Goal: Task Accomplishment & Management: Manage account settings

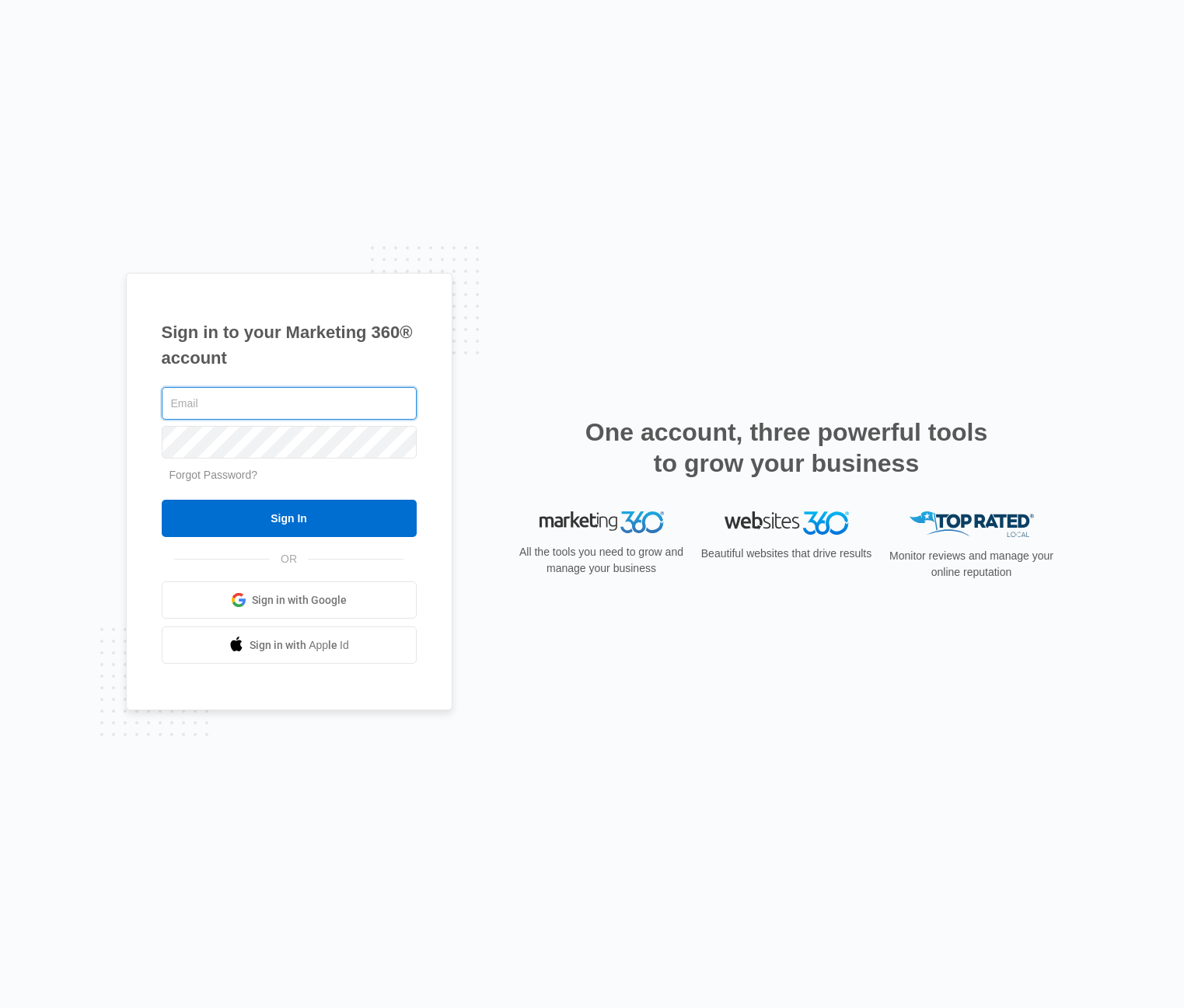
type input "paul@certifiedcleaningco.com"
click at [958, 102] on div "Sign in to your Marketing 360® account paul@certifiedcleaningco.com Forgot Pass…" at bounding box center [592, 504] width 1184 height 1008
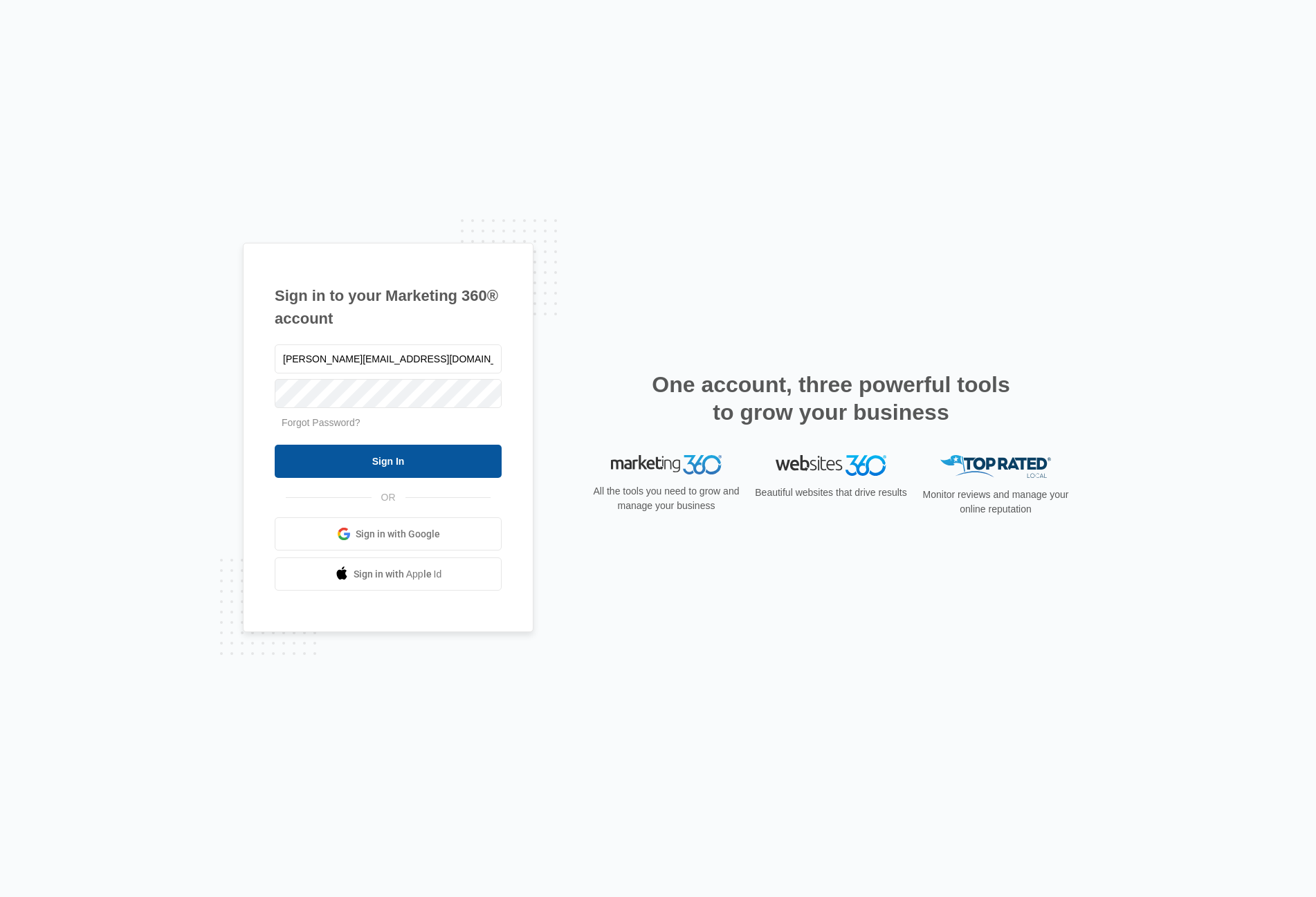
click at [358, 465] on input "Sign In" at bounding box center [388, 462] width 227 height 33
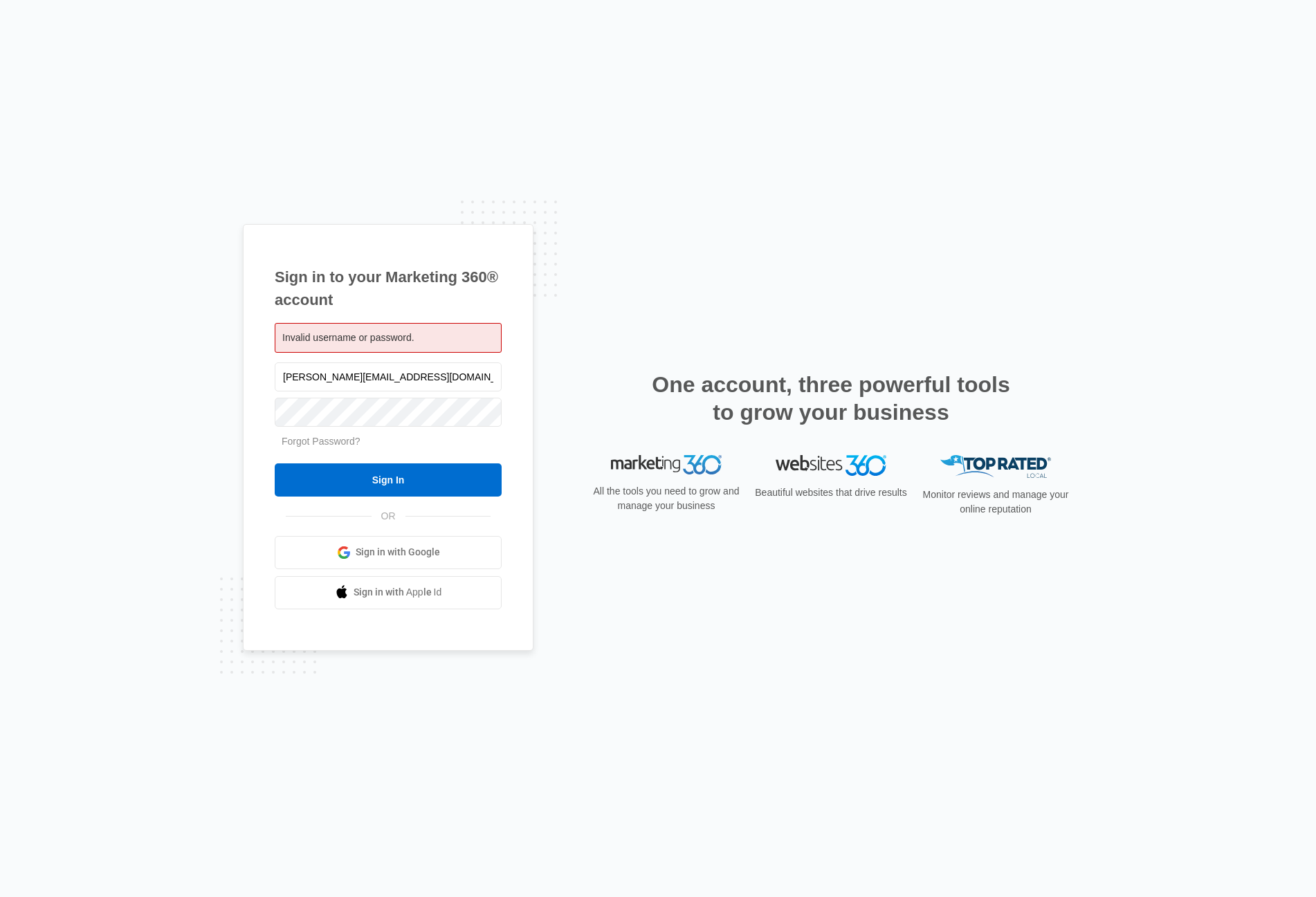
click at [221, 420] on div "Sign in to your Marketing 360® account Invalid username or password. paul@certi…" at bounding box center [658, 448] width 1316 height 897
click at [200, 355] on div "Sign in to your Marketing 360® account Invalid username or password. paul@certi…" at bounding box center [658, 448] width 1316 height 897
click at [379, 503] on div "paul@certifiedcleaningco.com Forgot Password? Sign In OR Sign in with Google Si…" at bounding box center [388, 484] width 227 height 250
click at [372, 487] on input "Sign In" at bounding box center [388, 480] width 227 height 33
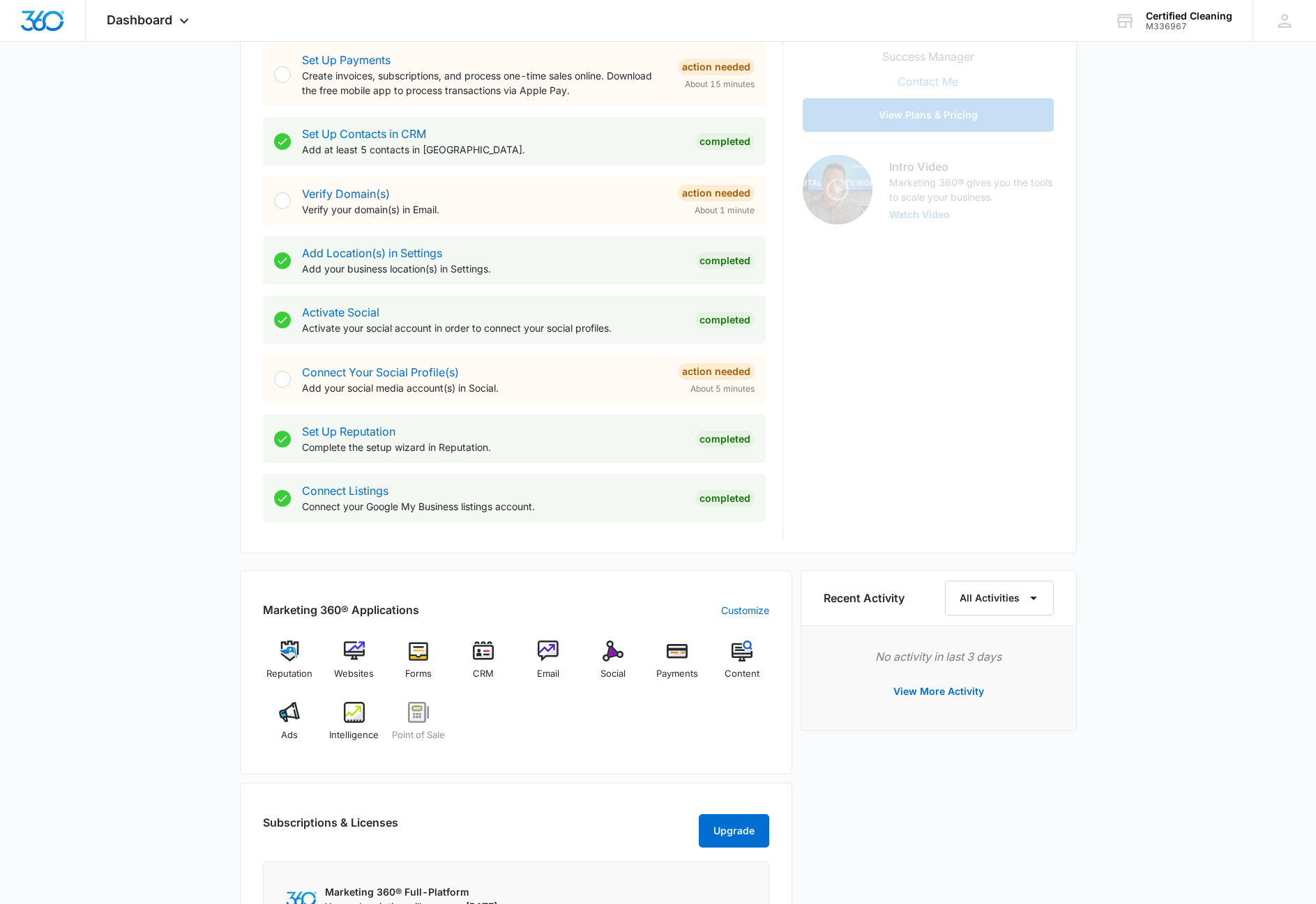
scroll to position [488, 0]
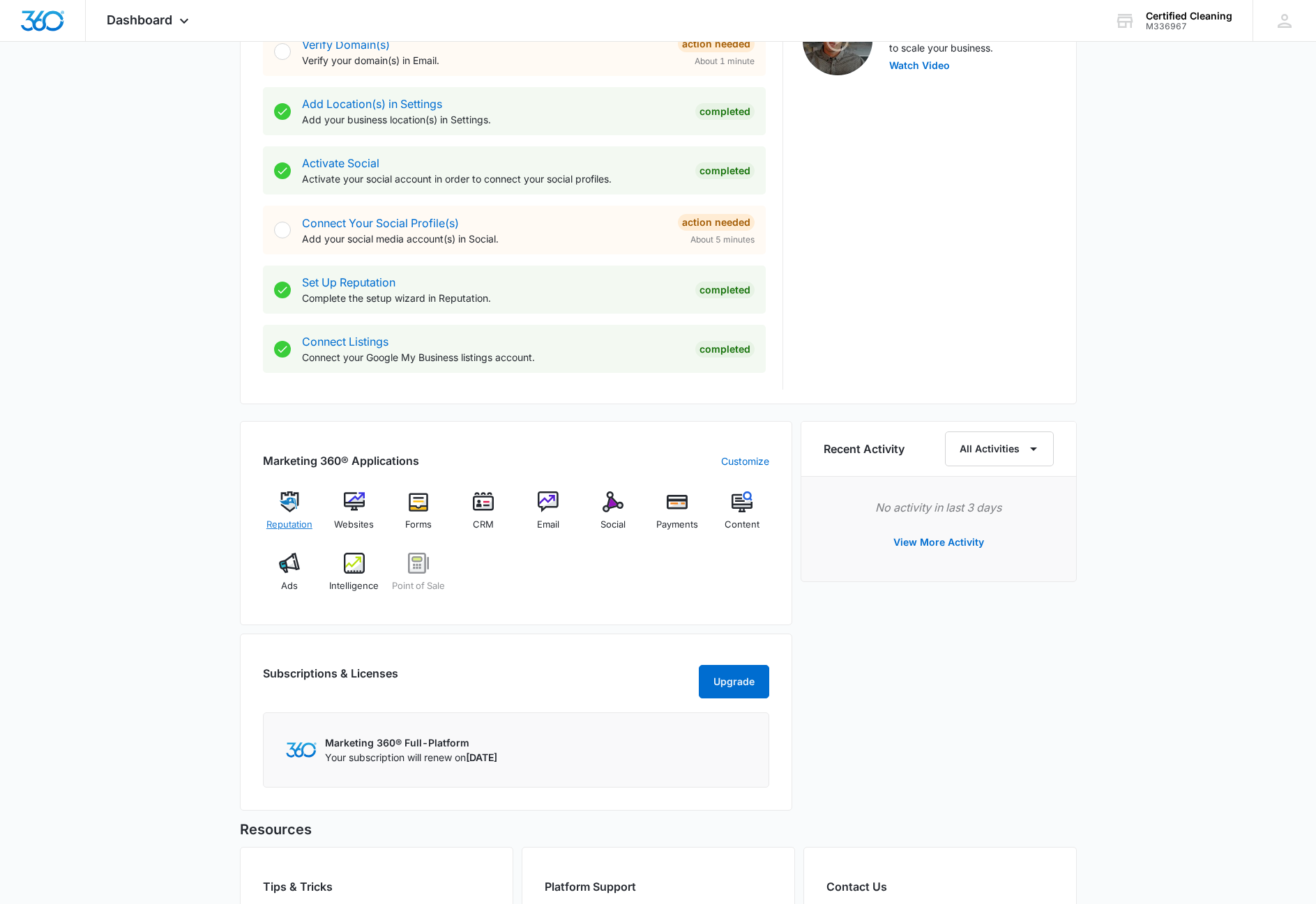
click at [286, 502] on img at bounding box center [290, 502] width 21 height 21
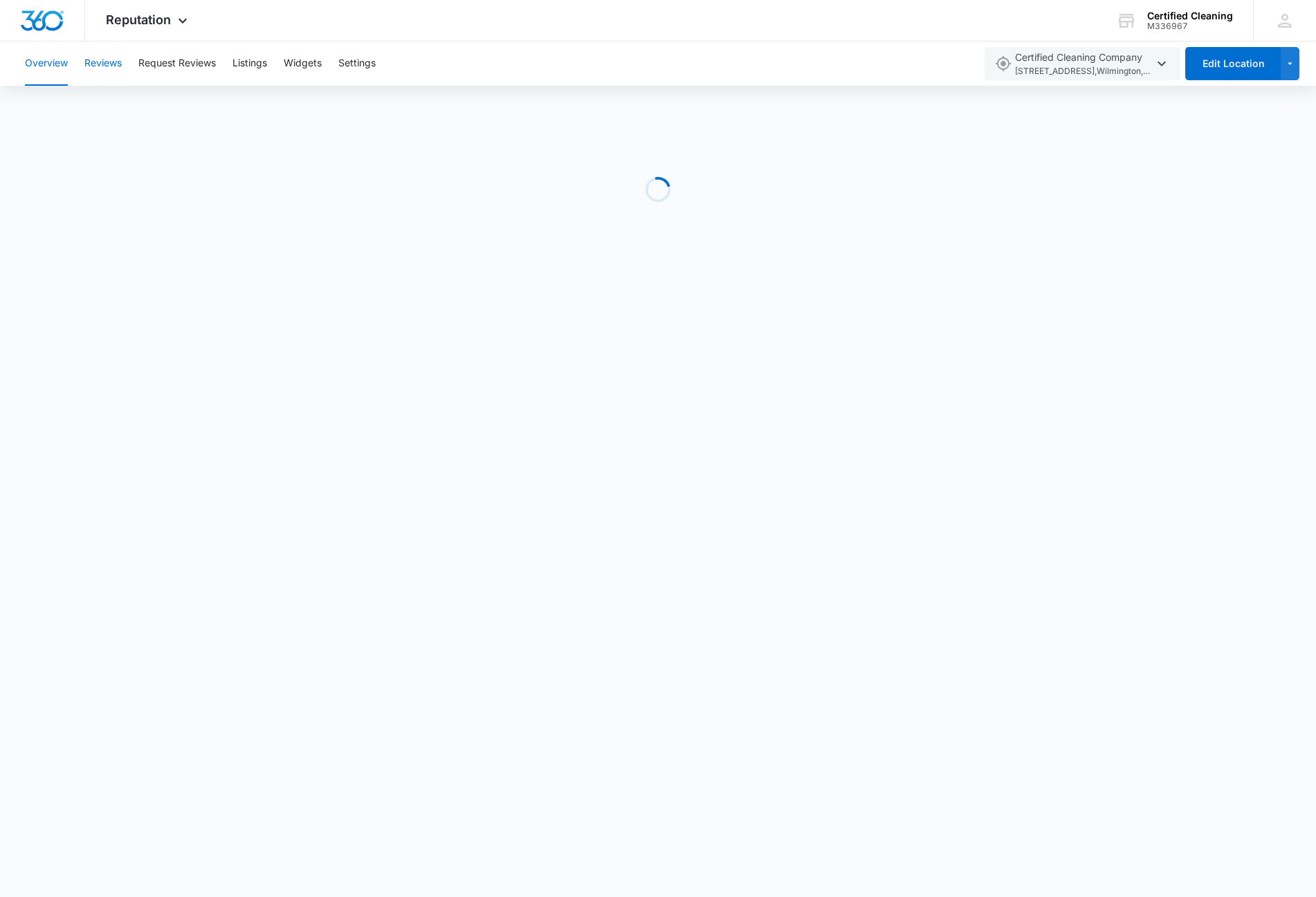
click at [111, 68] on button "Reviews" at bounding box center [103, 64] width 38 height 45
click at [33, 61] on button "Overview" at bounding box center [47, 64] width 43 height 45
click at [248, 63] on button "Listings" at bounding box center [250, 64] width 35 height 45
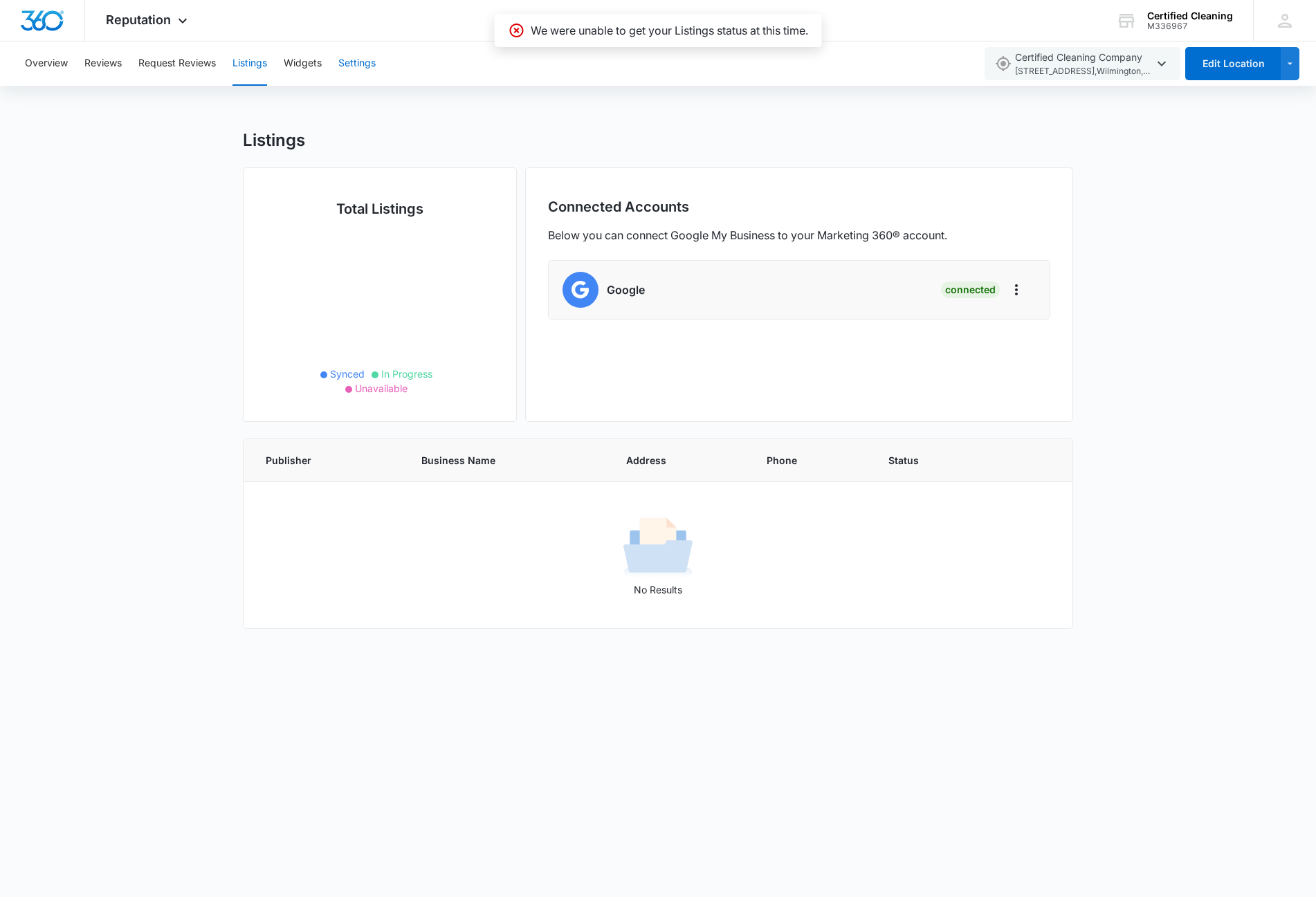
click at [355, 65] on button "Settings" at bounding box center [358, 64] width 38 height 45
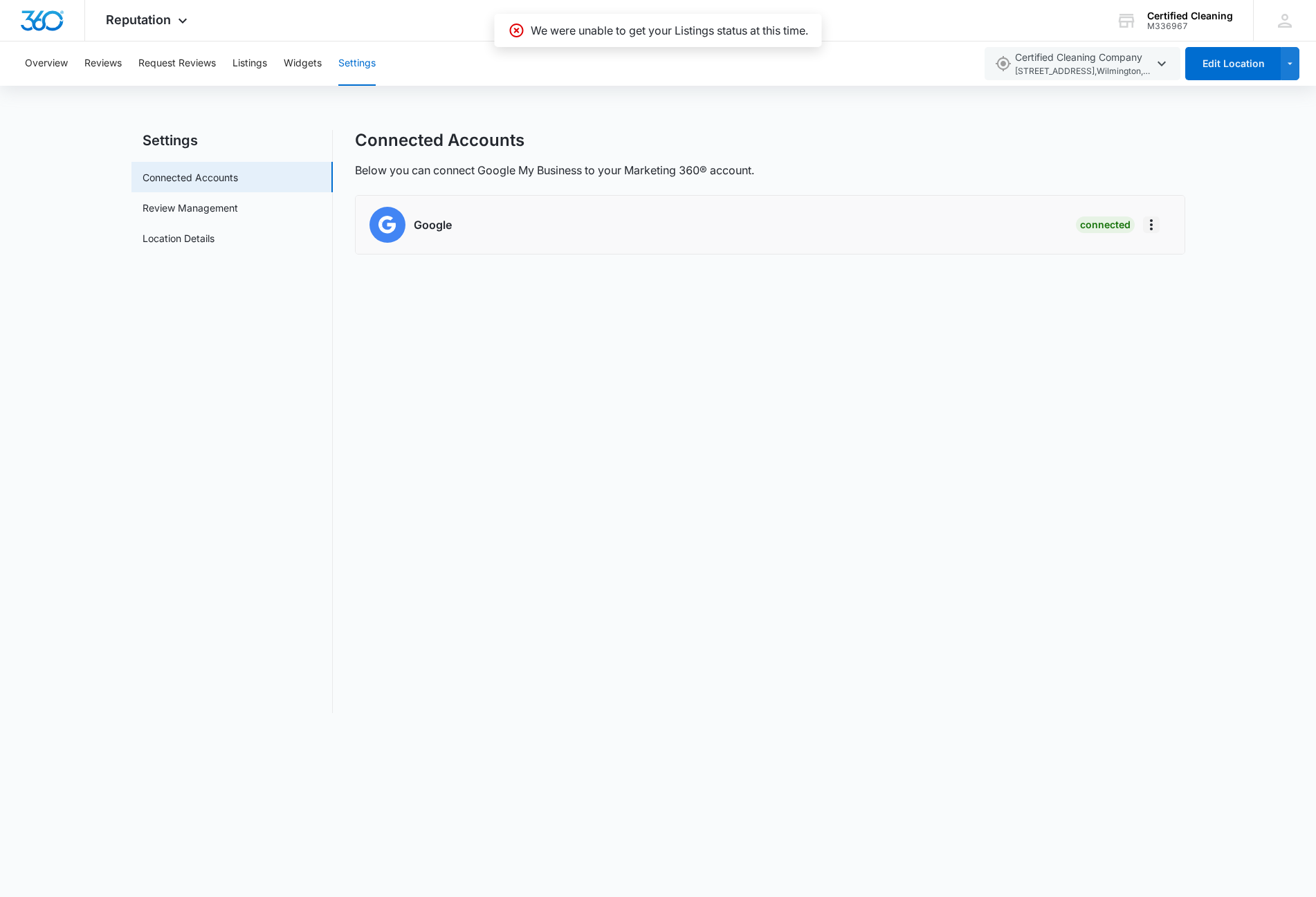
click at [1158, 220] on icon "Actions" at bounding box center [1152, 225] width 17 height 17
click at [940, 349] on div "Connected Accounts Below you can connect Google My Business to your Marketing 3…" at bounding box center [770, 421] width 830 height 583
click at [180, 210] on link "Review Management" at bounding box center [190, 208] width 95 height 15
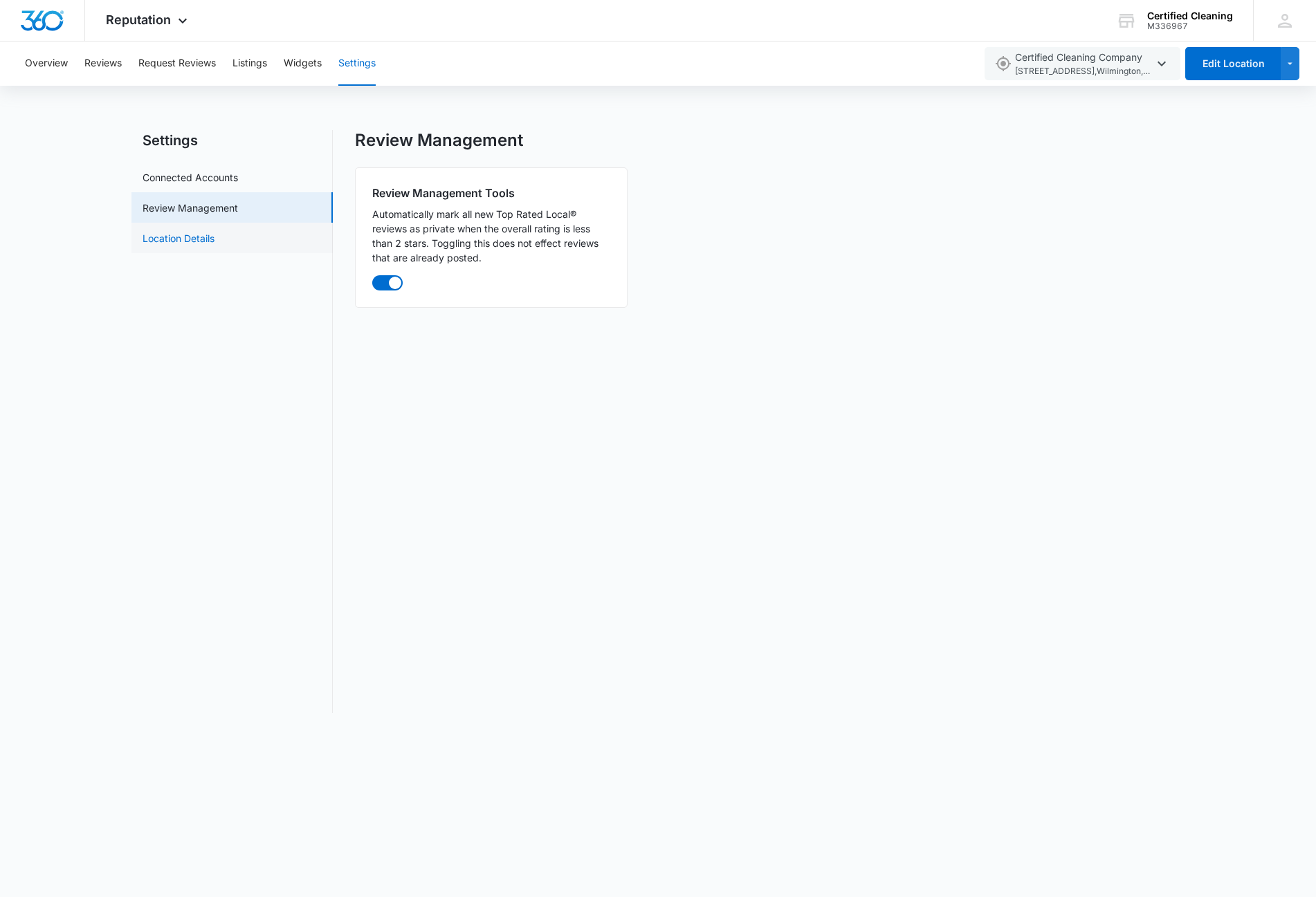
click at [186, 241] on link "Location Details" at bounding box center [178, 238] width 72 height 15
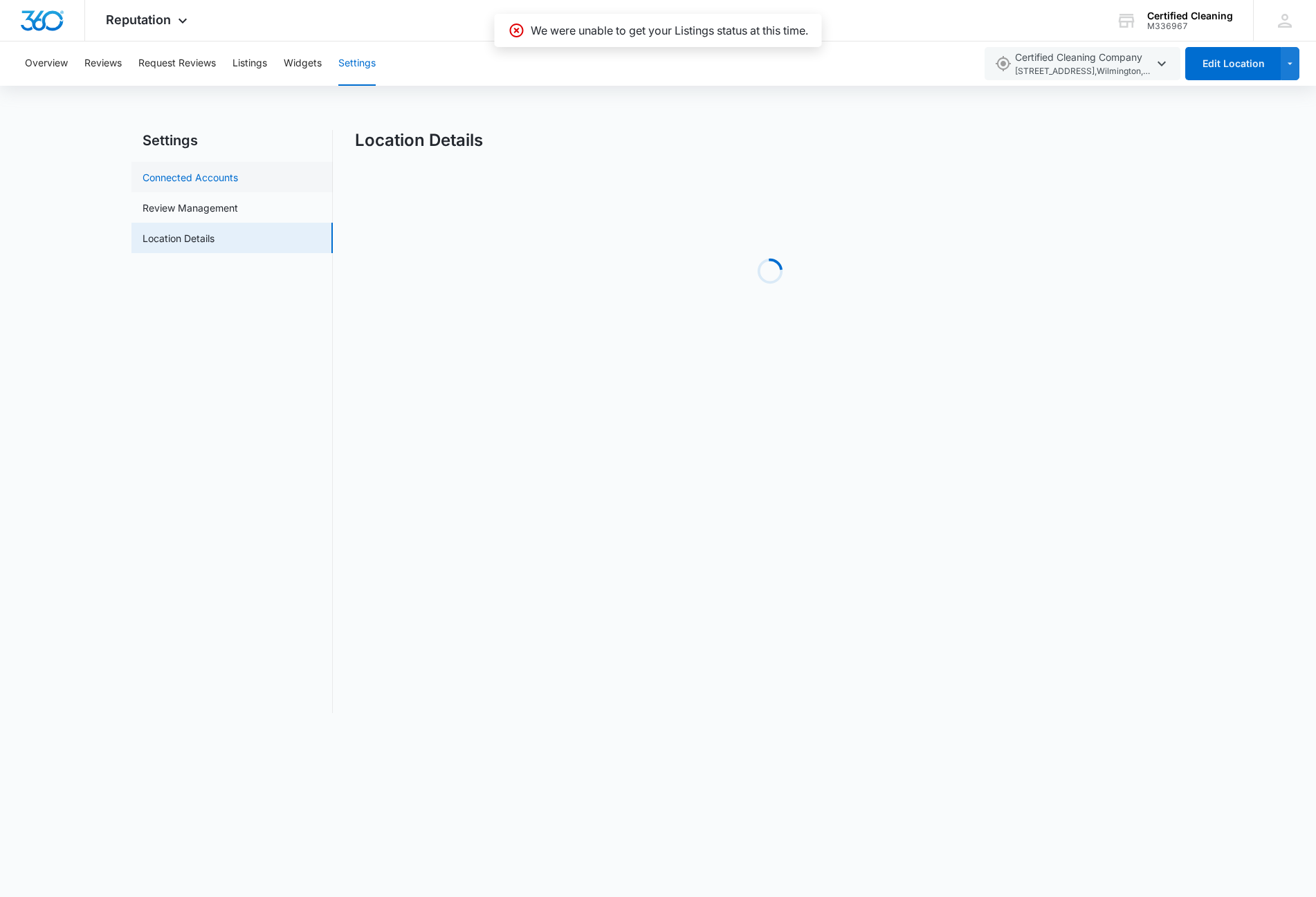
click at [204, 177] on link "Connected Accounts" at bounding box center [190, 177] width 95 height 15
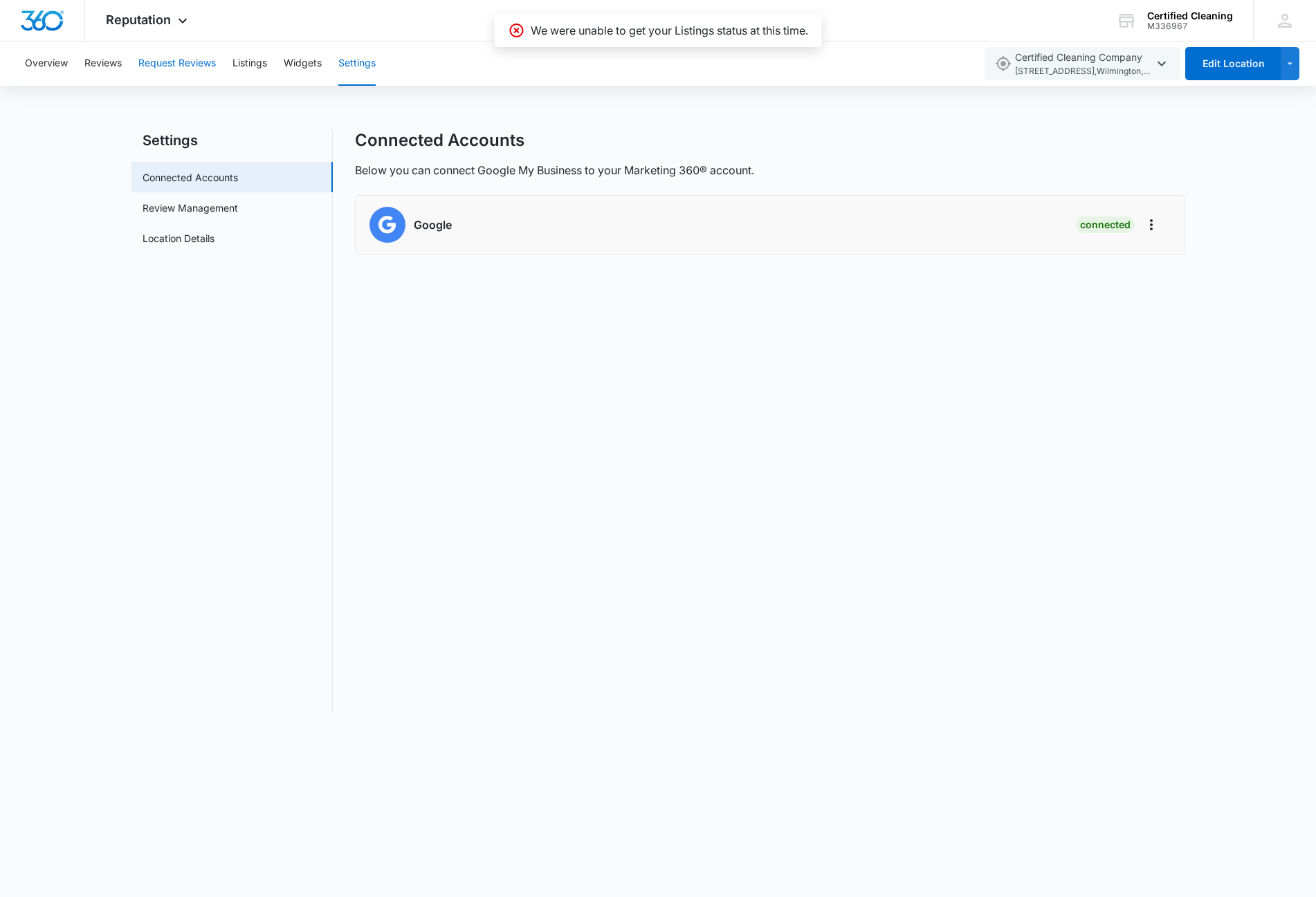
click at [191, 65] on button "Request Reviews" at bounding box center [177, 64] width 77 height 45
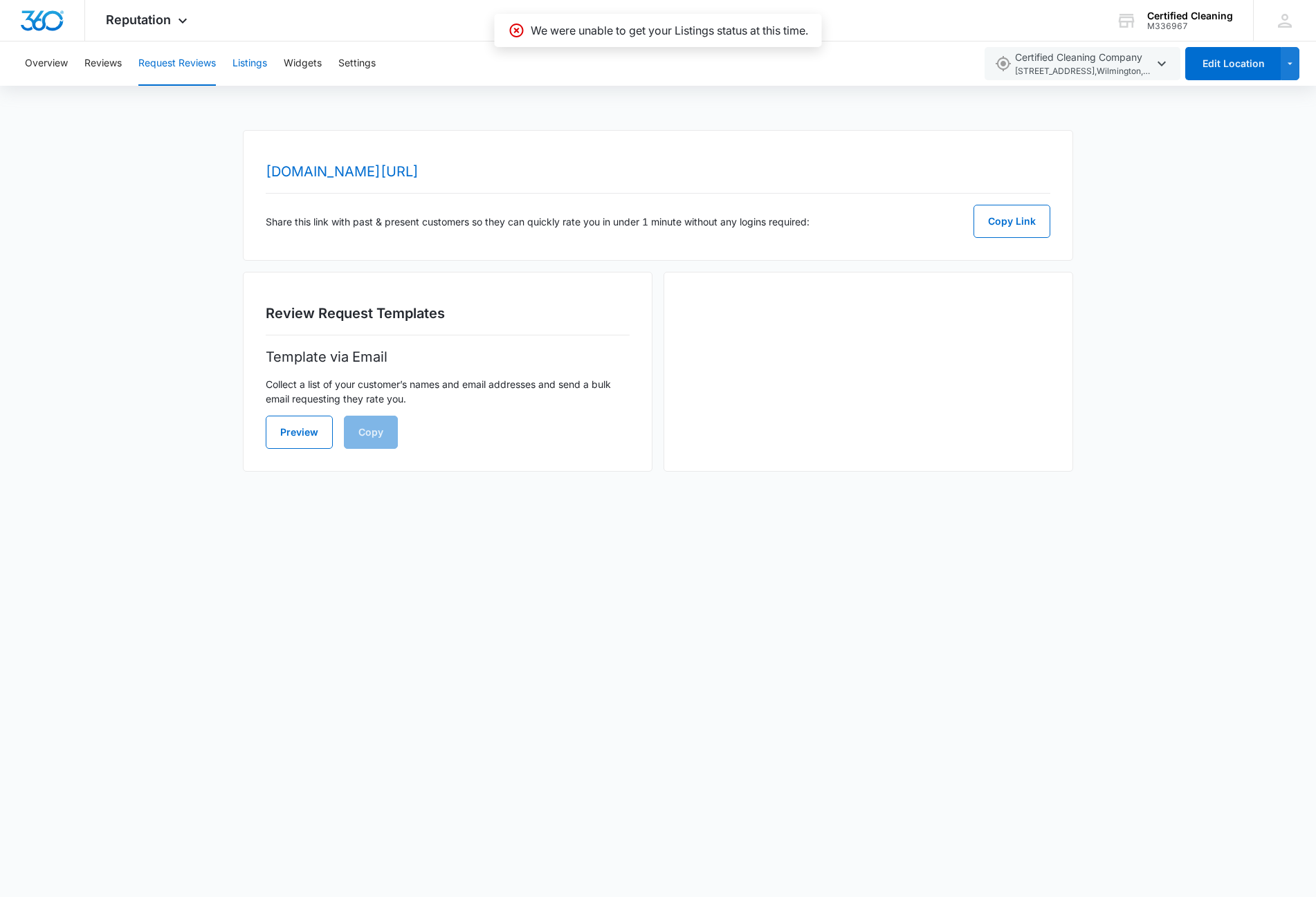
click at [245, 64] on button "Listings" at bounding box center [250, 64] width 35 height 45
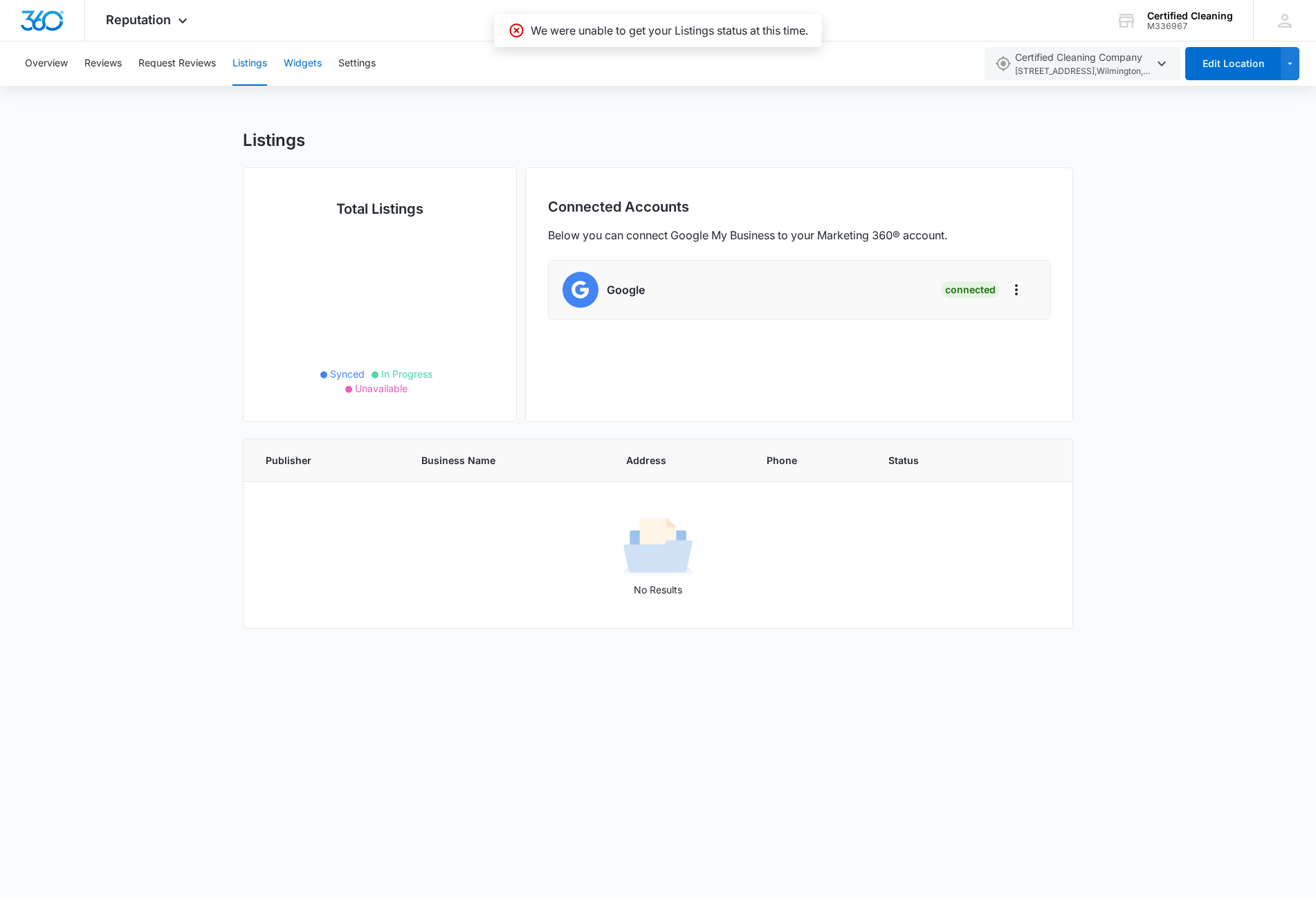
click at [307, 68] on button "Widgets" at bounding box center [303, 64] width 38 height 45
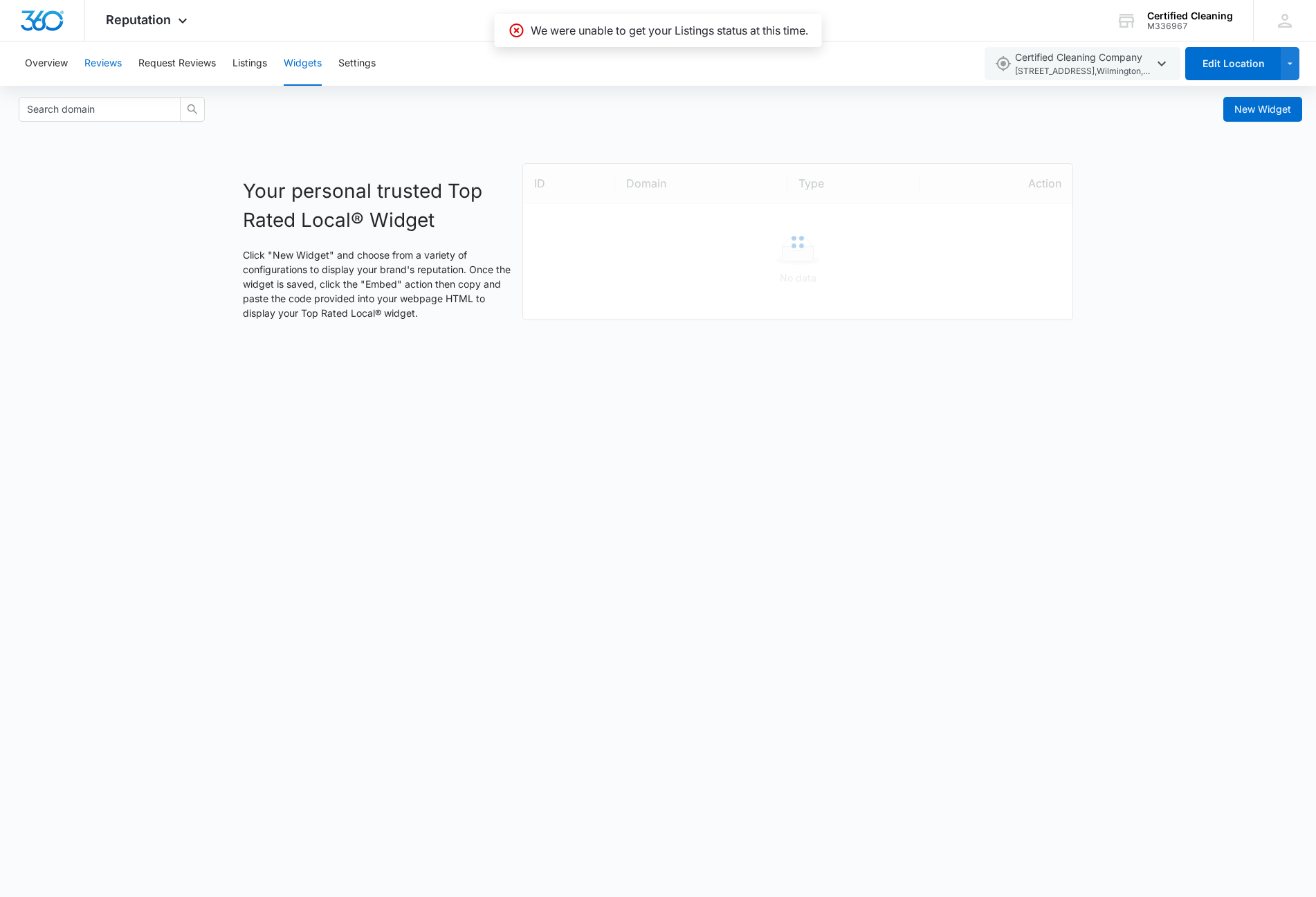
click at [99, 68] on button "Reviews" at bounding box center [103, 64] width 38 height 45
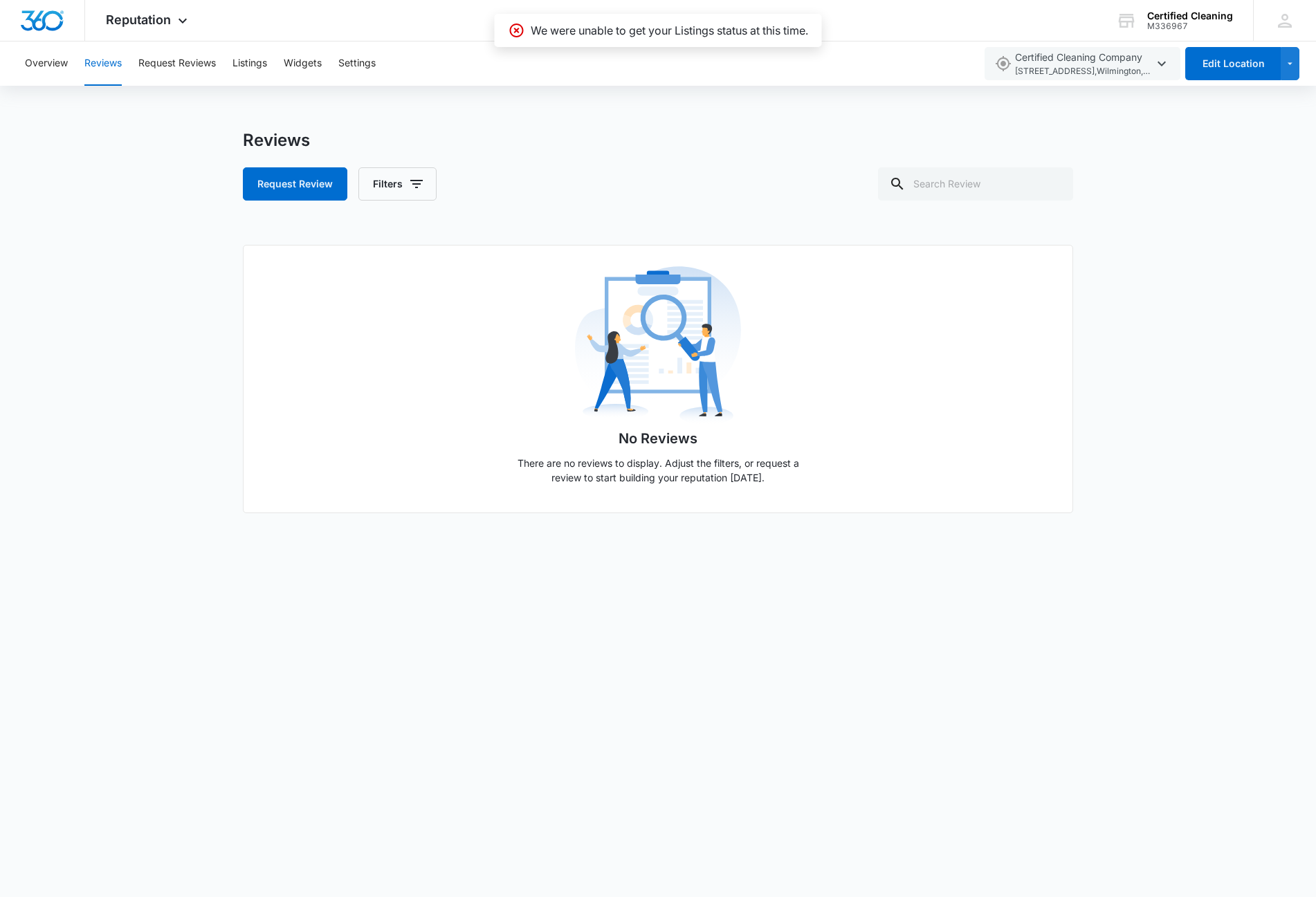
click at [70, 69] on div "Overview Reviews Request Reviews Listings Widgets Settings" at bounding box center [496, 64] width 958 height 45
click at [58, 68] on button "Overview" at bounding box center [47, 64] width 43 height 45
